Goal: Navigation & Orientation: Find specific page/section

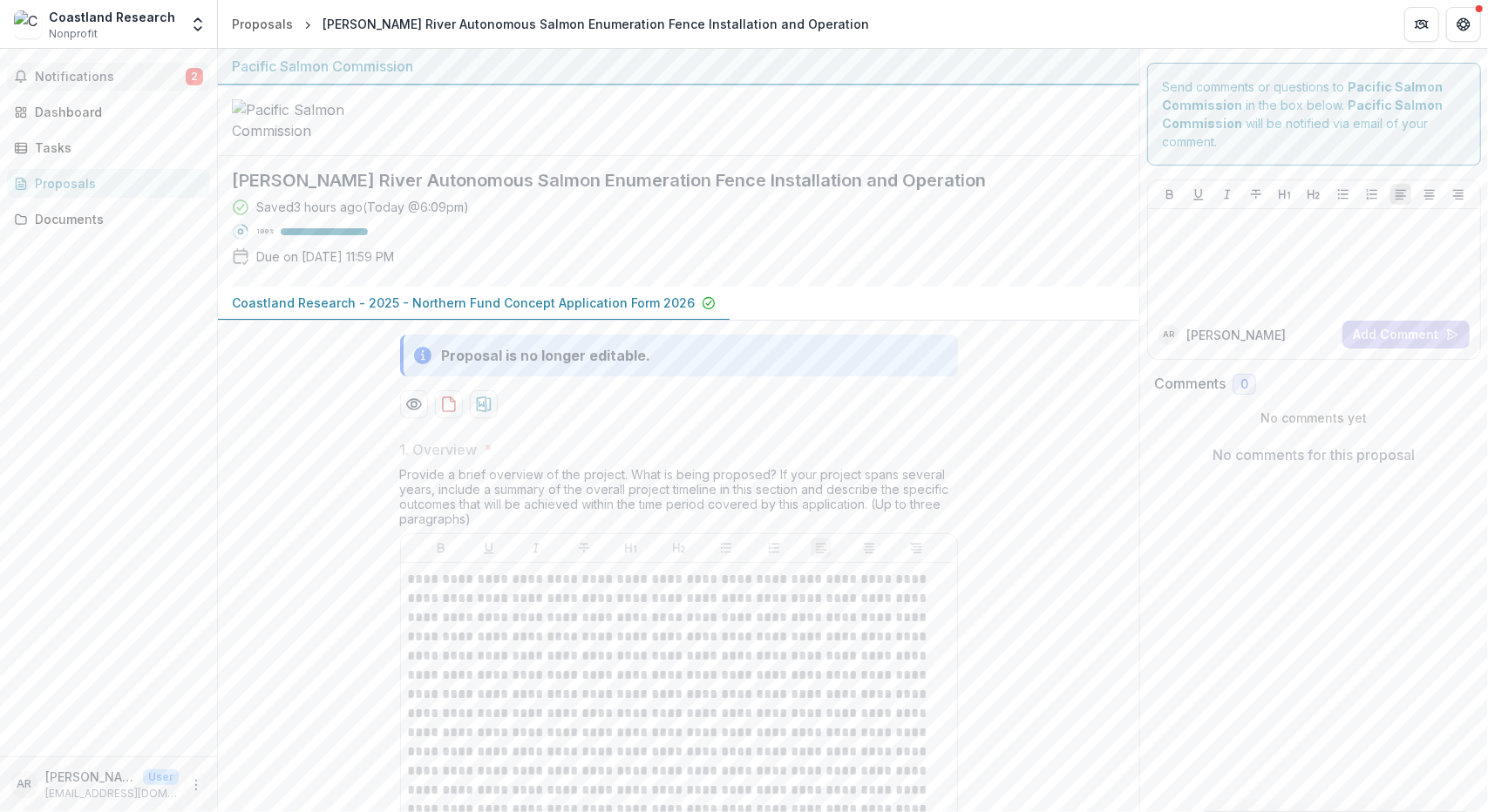
click at [73, 81] on span "Notifications" at bounding box center [110, 77] width 151 height 15
click at [132, 113] on div "Dashboard" at bounding box center [115, 112] width 162 height 19
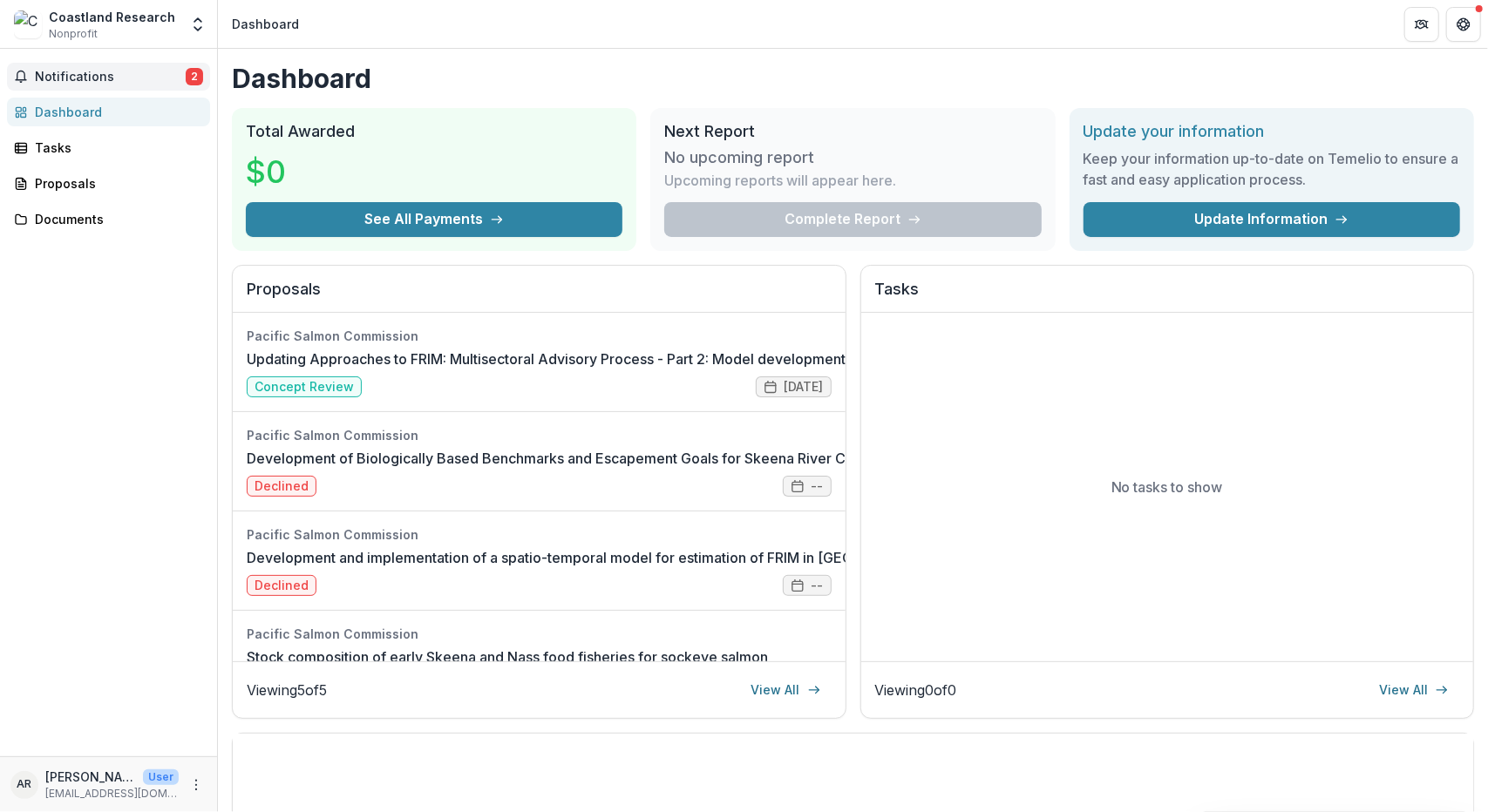
click at [125, 78] on span "Notifications" at bounding box center [110, 77] width 151 height 15
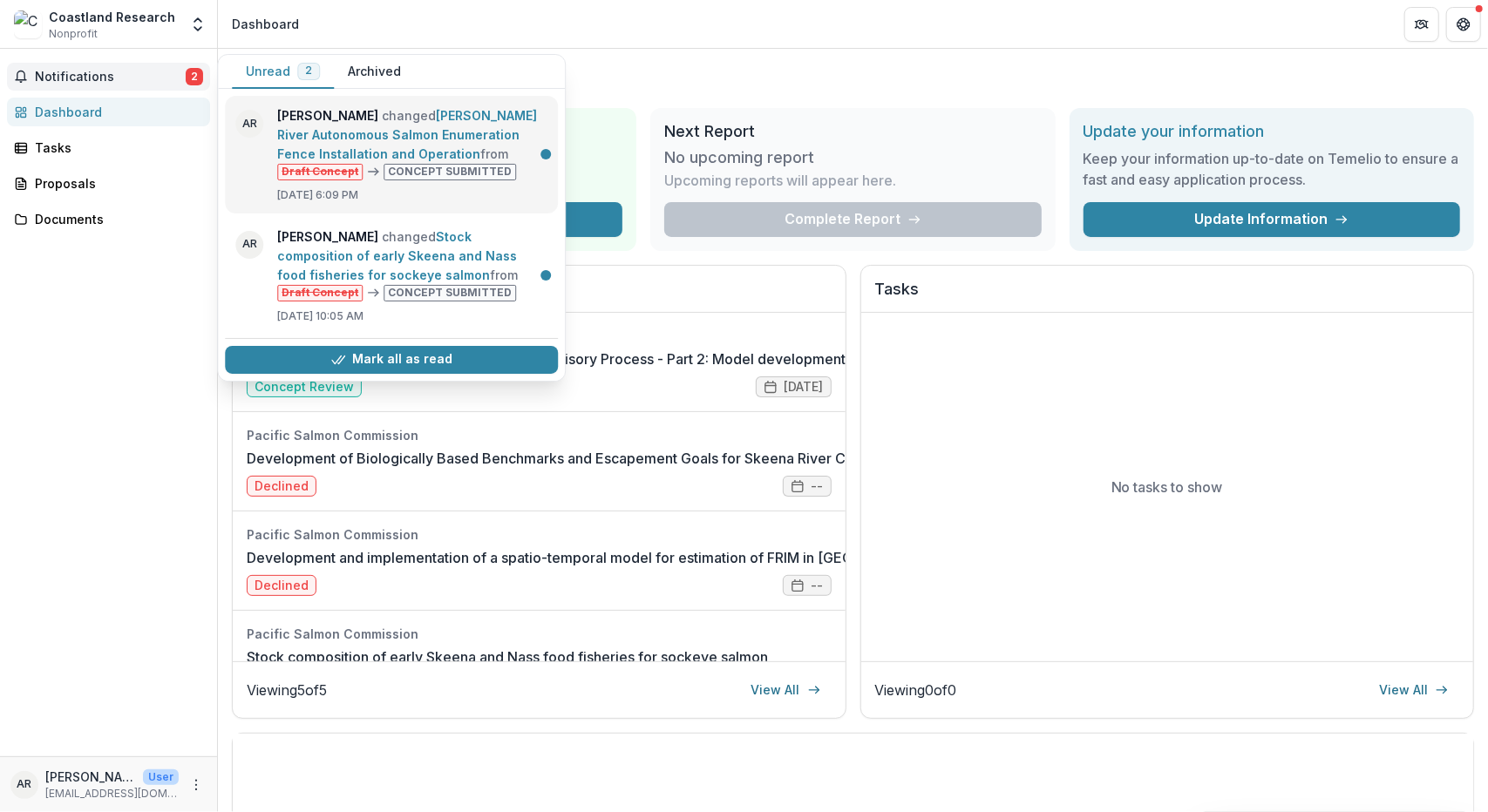
drag, startPoint x: 376, startPoint y: 153, endPoint x: 361, endPoint y: 151, distance: 15.1
click at [375, 152] on link "[PERSON_NAME] River Autonomous Salmon Enumeration Fence Installation and Operat…" at bounding box center [407, 135] width 260 height 53
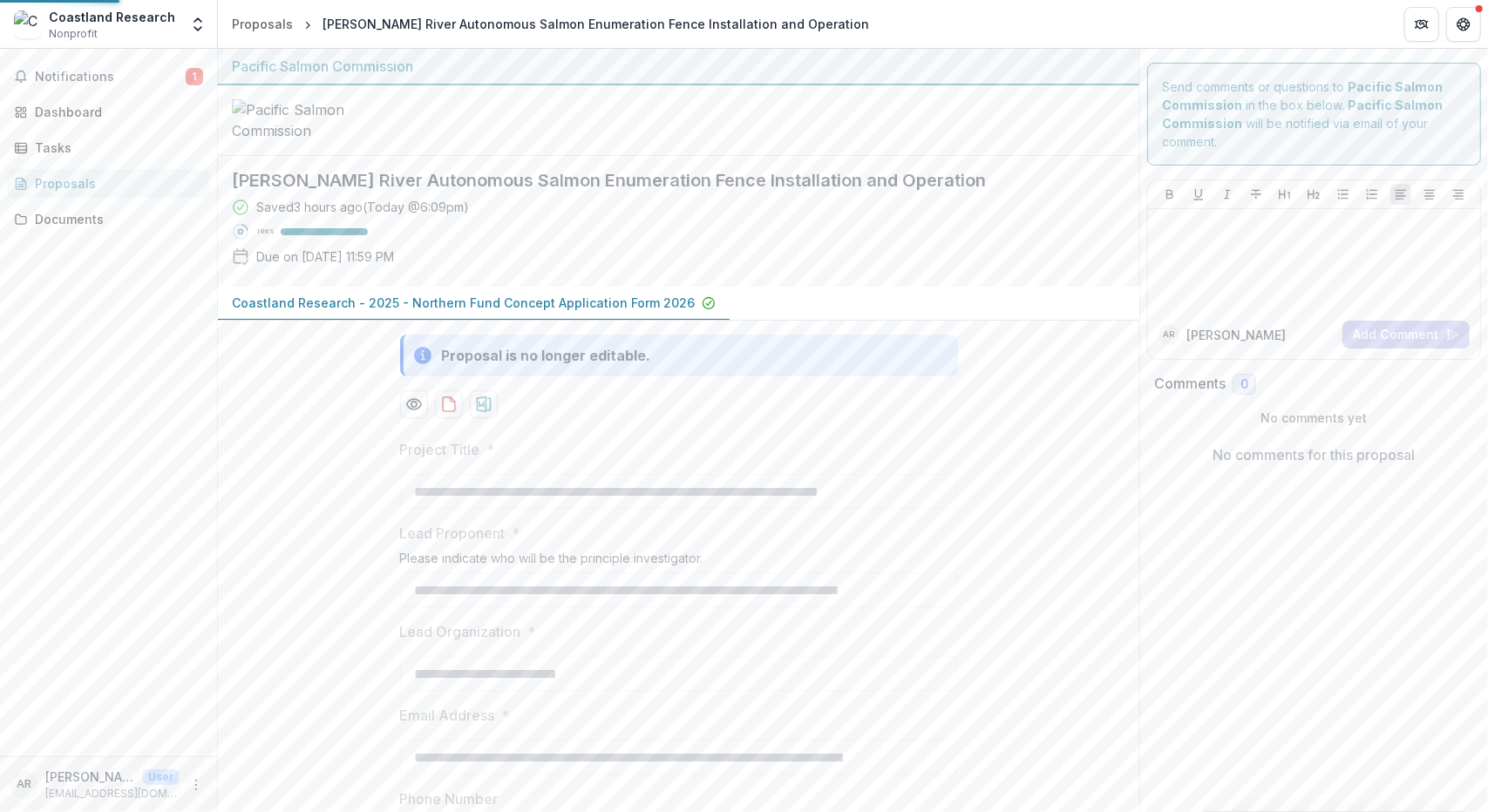
type input "*******"
click at [159, 71] on span "Notifications" at bounding box center [110, 77] width 151 height 15
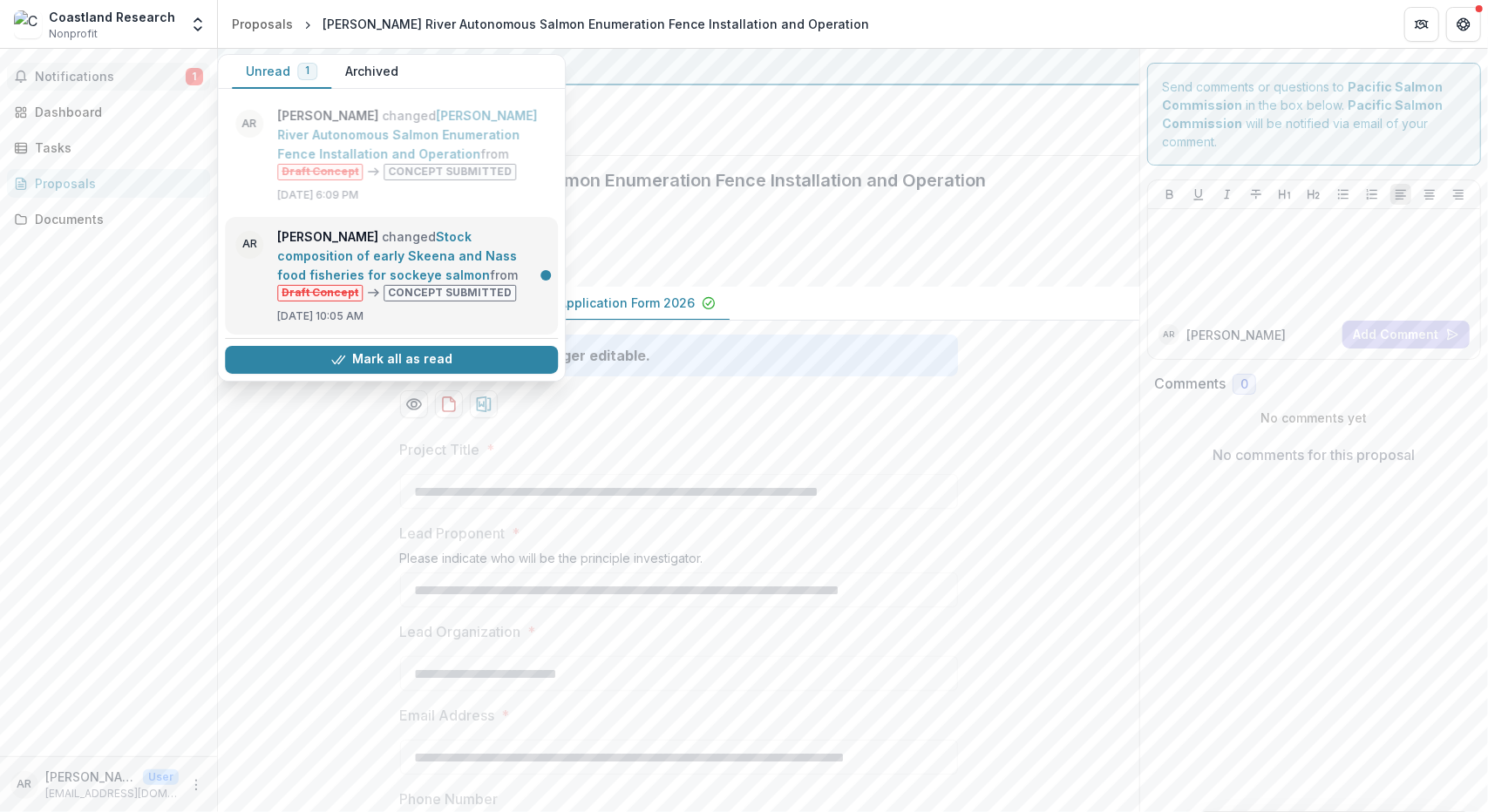
click at [328, 240] on link "Stock composition of early Skeena and Nass food fisheries for sockeye salmon" at bounding box center [397, 256] width 240 height 53
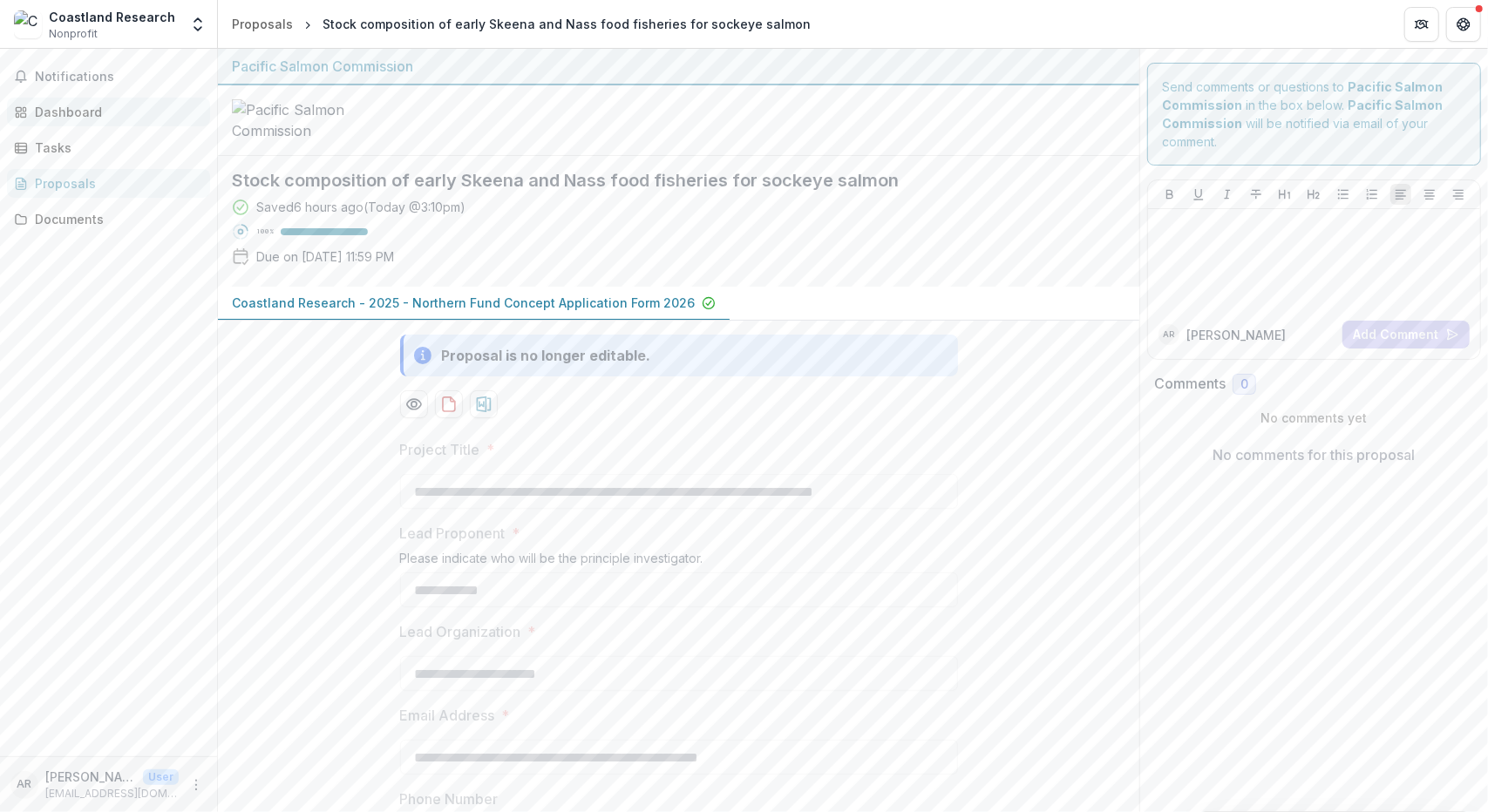
click at [103, 108] on div "Dashboard" at bounding box center [115, 112] width 162 height 19
